Goal: Find specific page/section: Find specific page/section

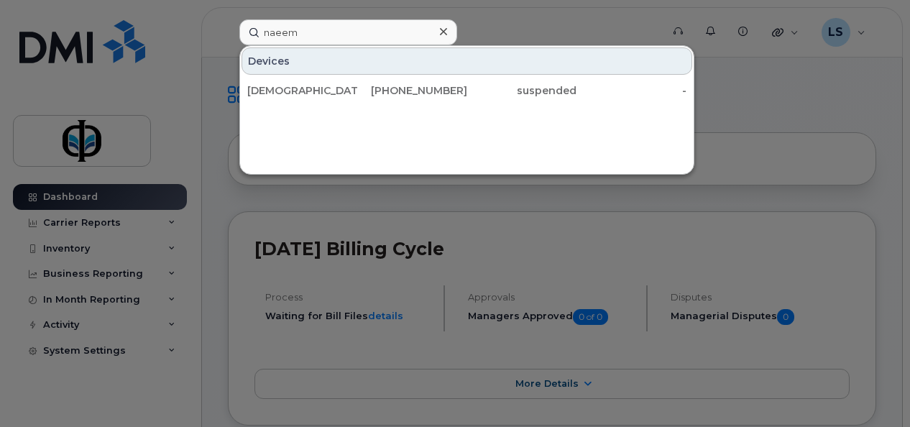
scroll to position [76, 0]
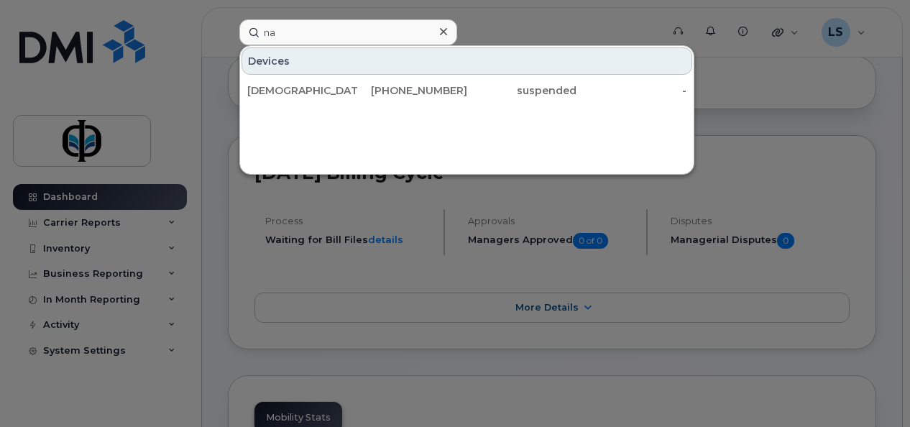
type input "n"
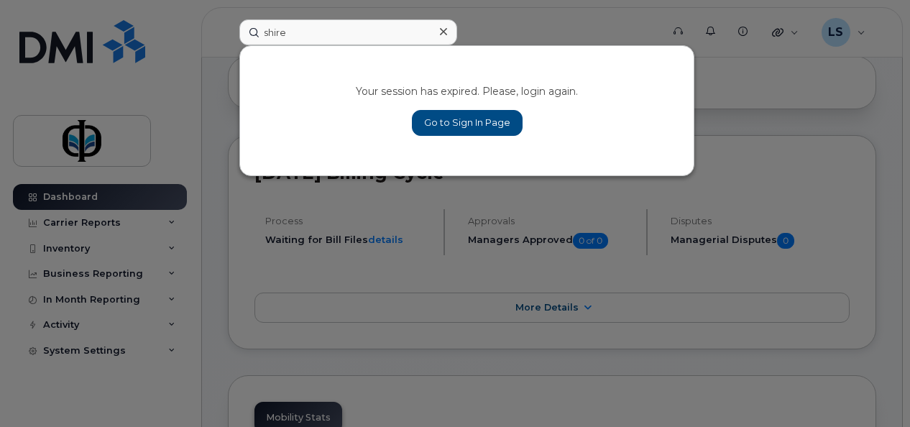
type input "shire"
click at [448, 121] on link "Go to Sign In Page" at bounding box center [467, 123] width 111 height 26
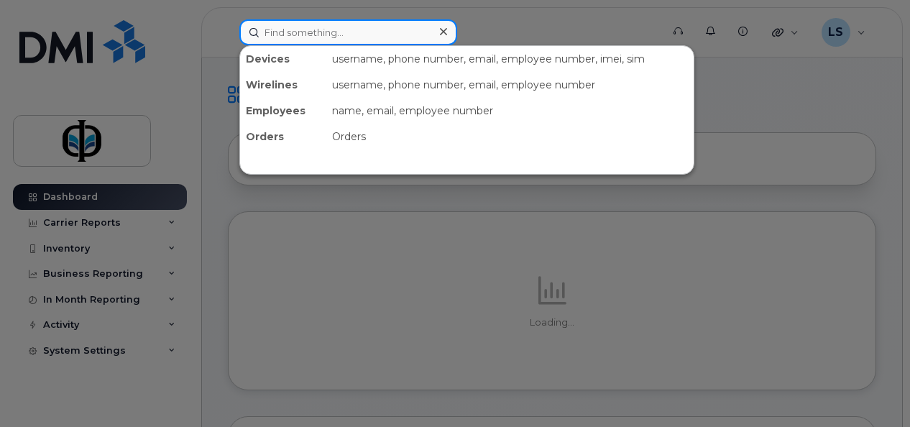
click at [312, 25] on input at bounding box center [348, 32] width 218 height 26
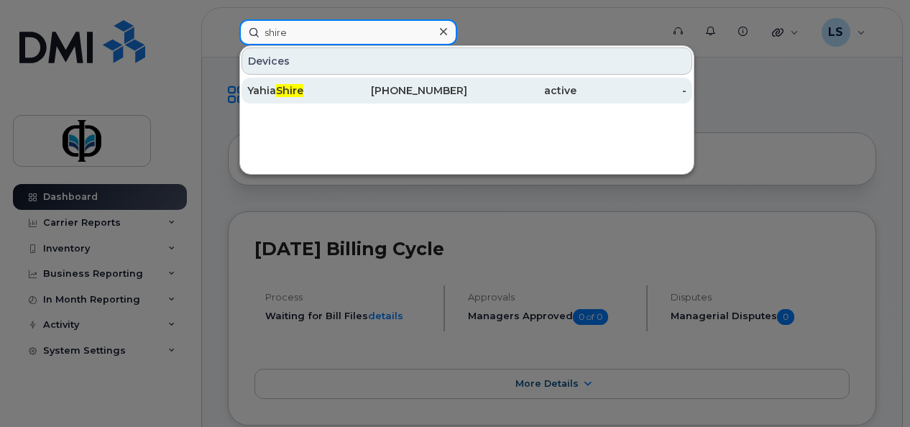
type input "shire"
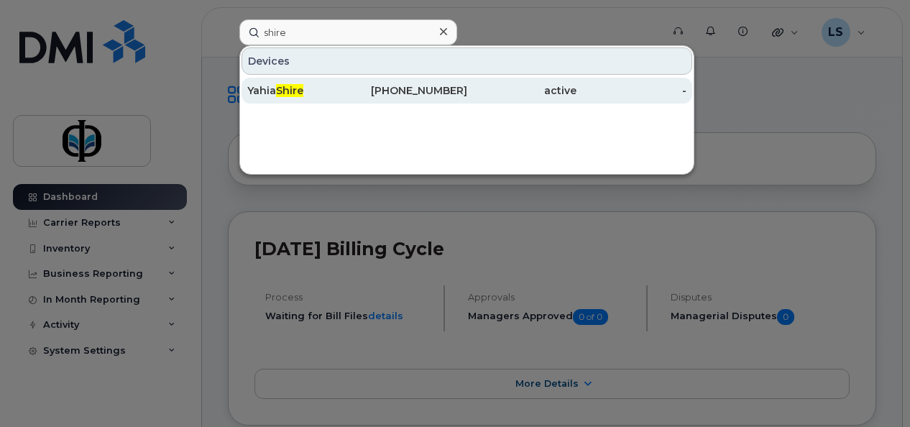
click at [321, 88] on div "Yahia Shire" at bounding box center [302, 90] width 110 height 14
